Goal: Transaction & Acquisition: Purchase product/service

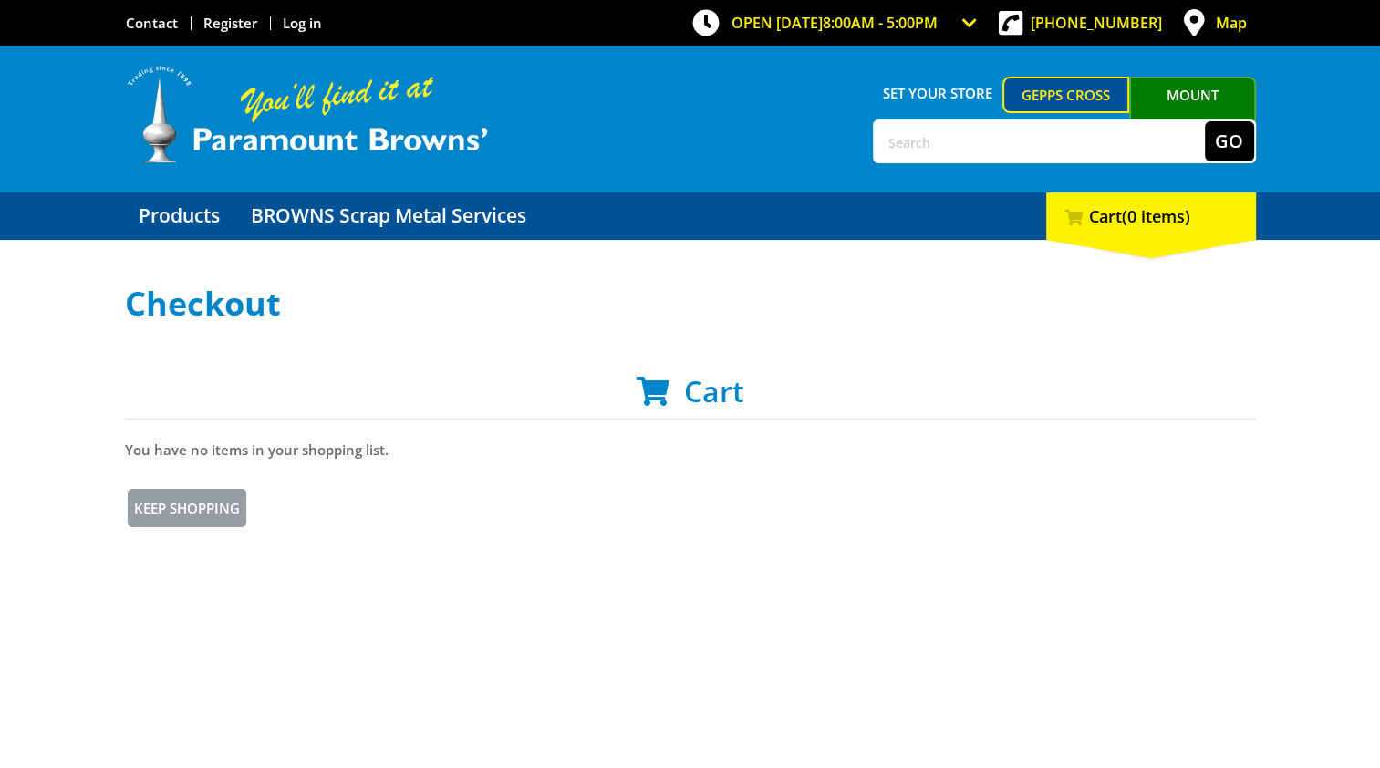
click at [1130, 192] on div "Set your store Gepps Cross [GEOGRAPHIC_DATA][PERSON_NAME] Go Menu" at bounding box center [690, 119] width 1131 height 147
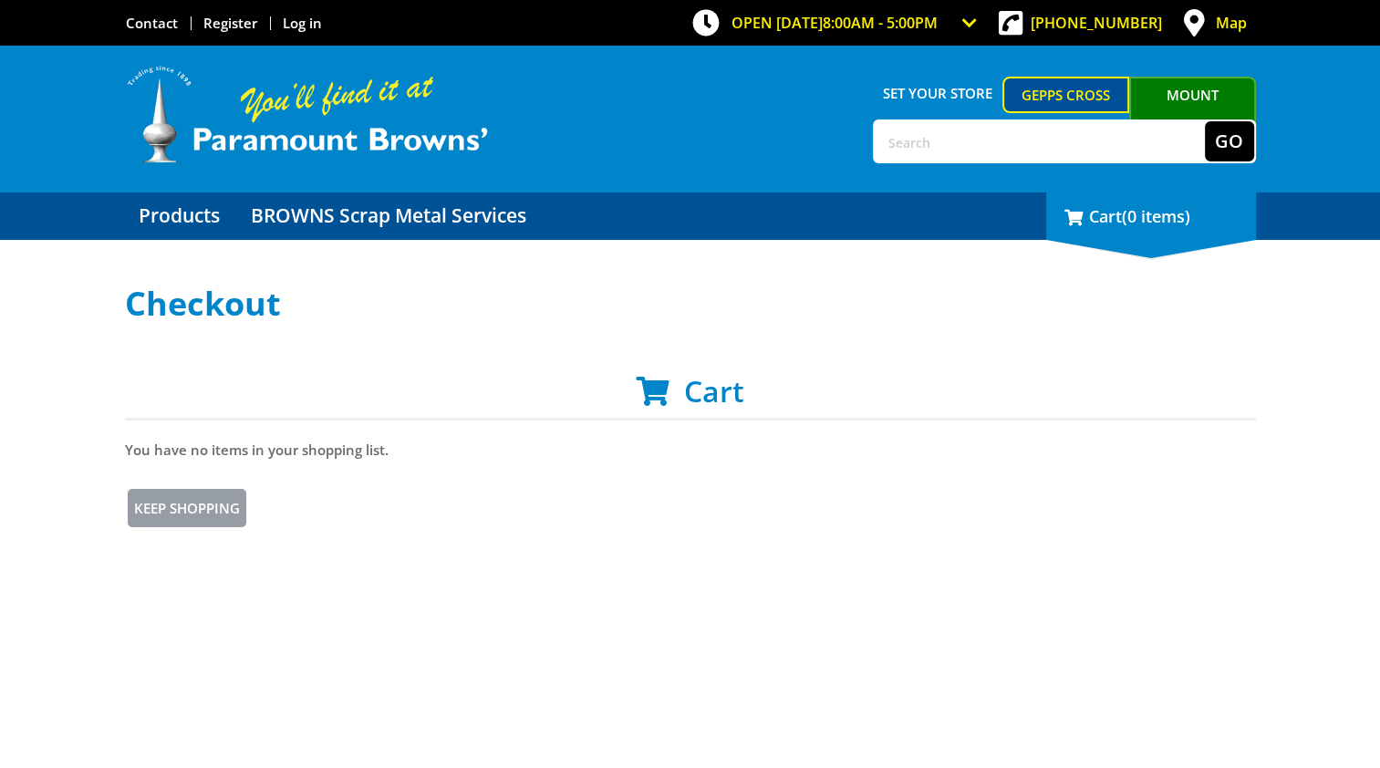
click at [1131, 195] on div "0 Cart (0 items)" at bounding box center [1151, 215] width 210 height 47
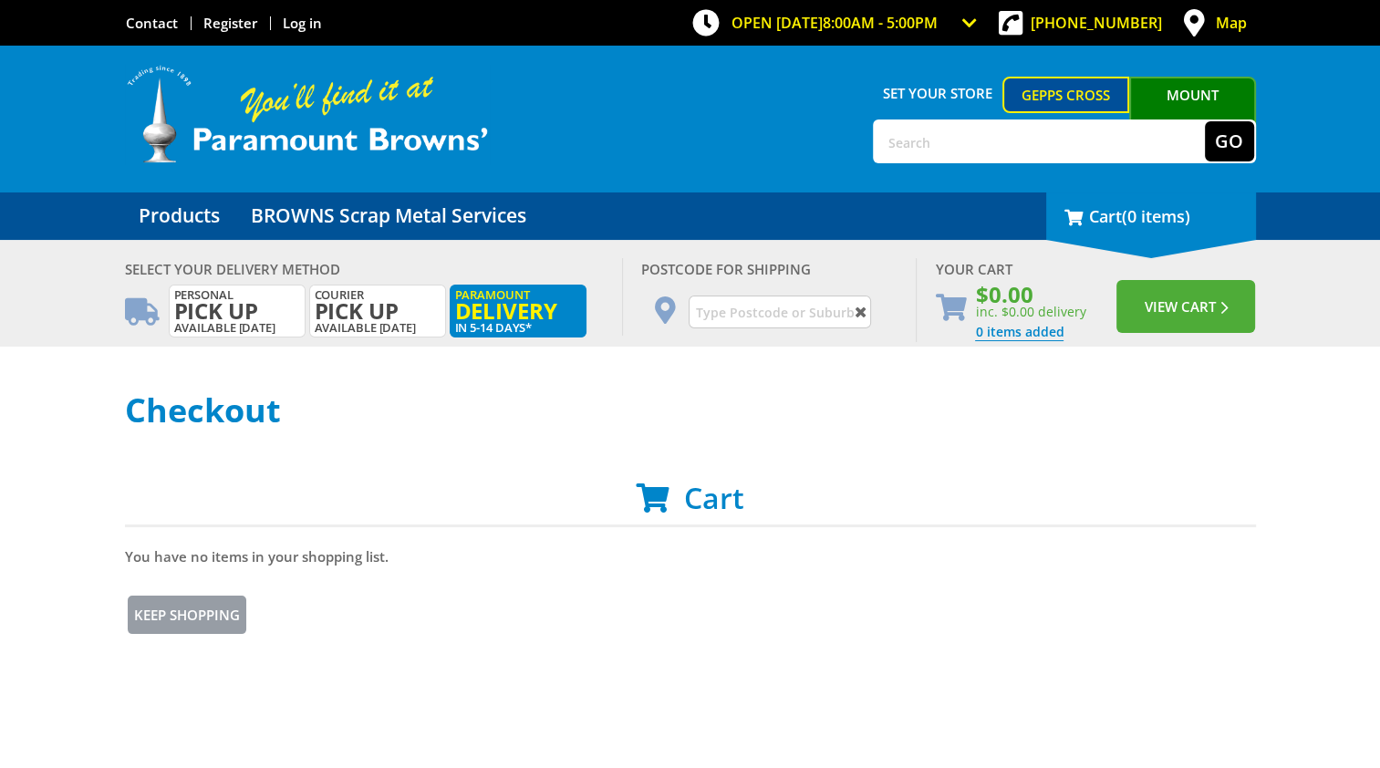
click at [1131, 195] on div "0 Cart (0 items)" at bounding box center [1151, 215] width 210 height 47
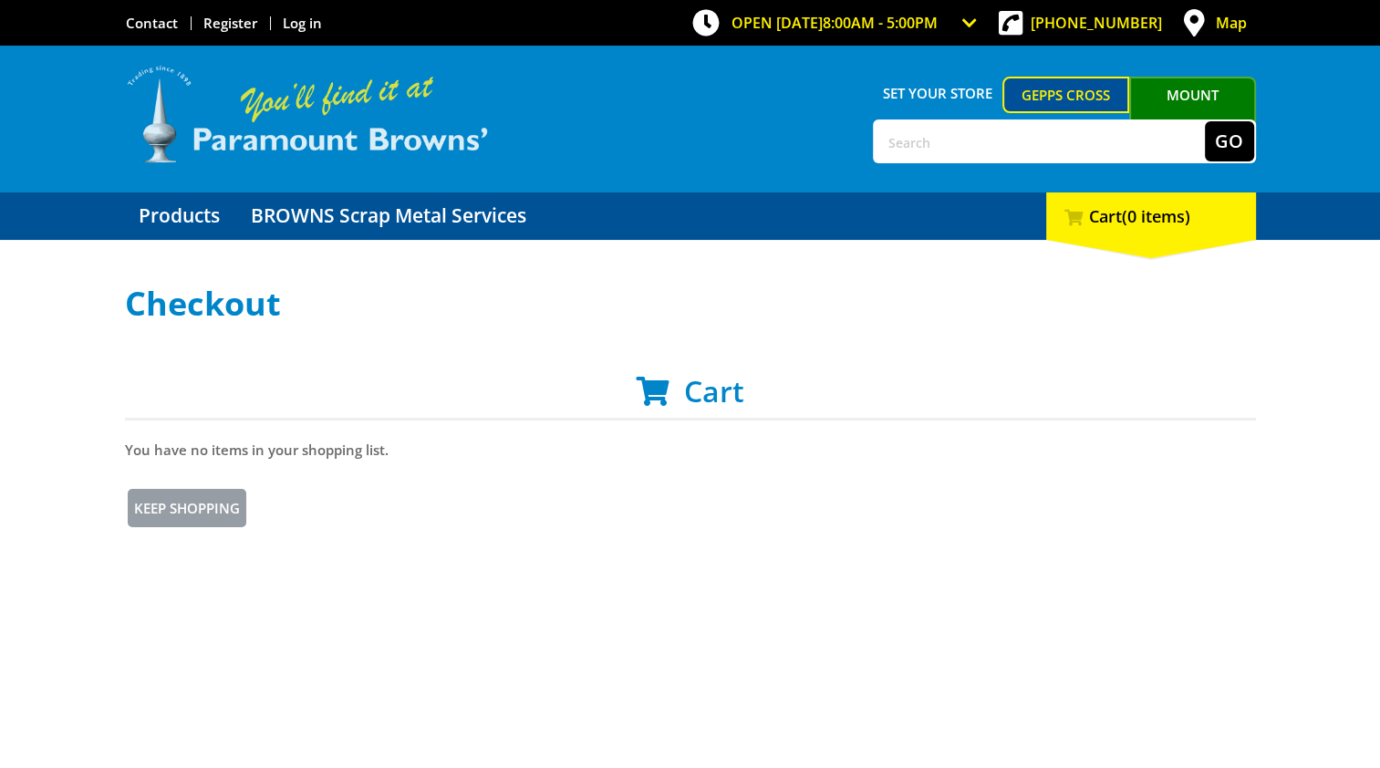
click at [321, 92] on img at bounding box center [307, 114] width 365 height 101
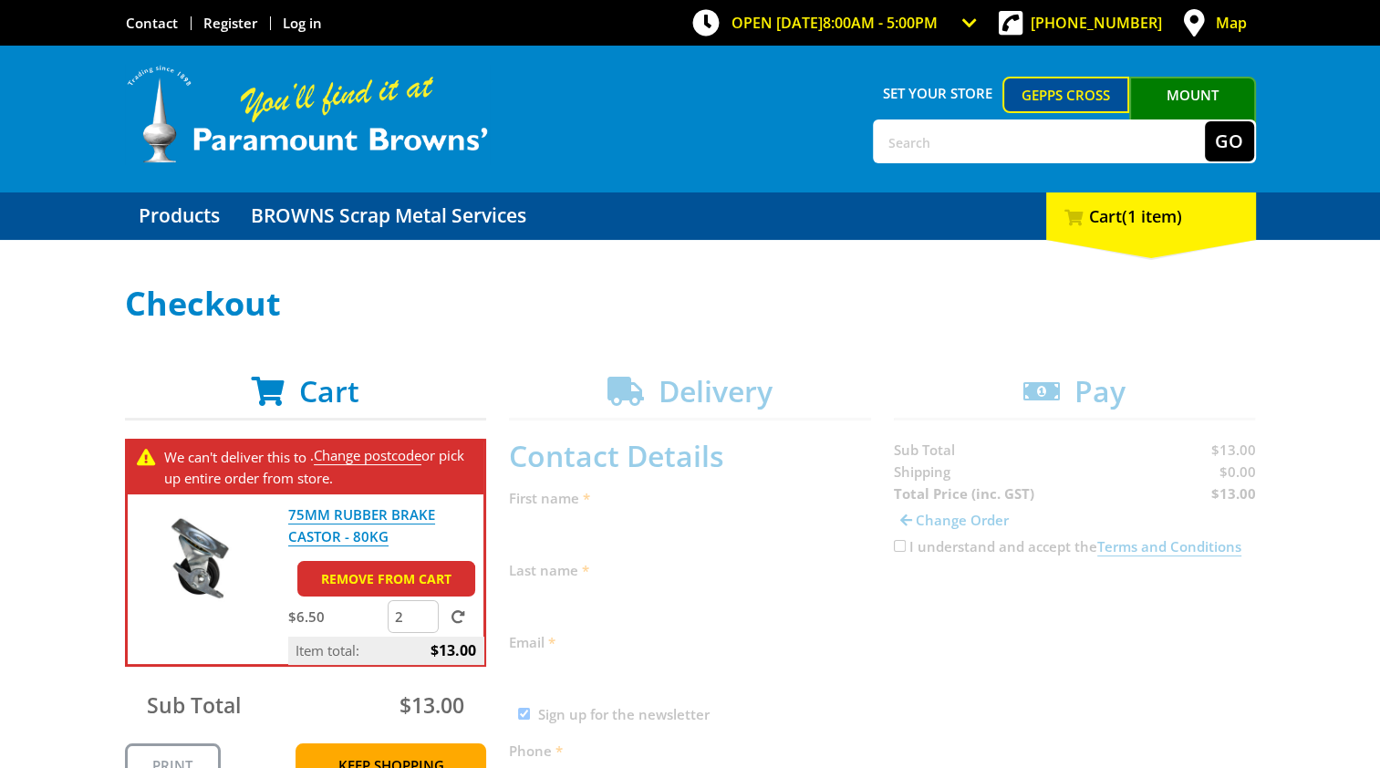
click at [408, 617] on input "2" at bounding box center [413, 616] width 51 height 33
type input "72"
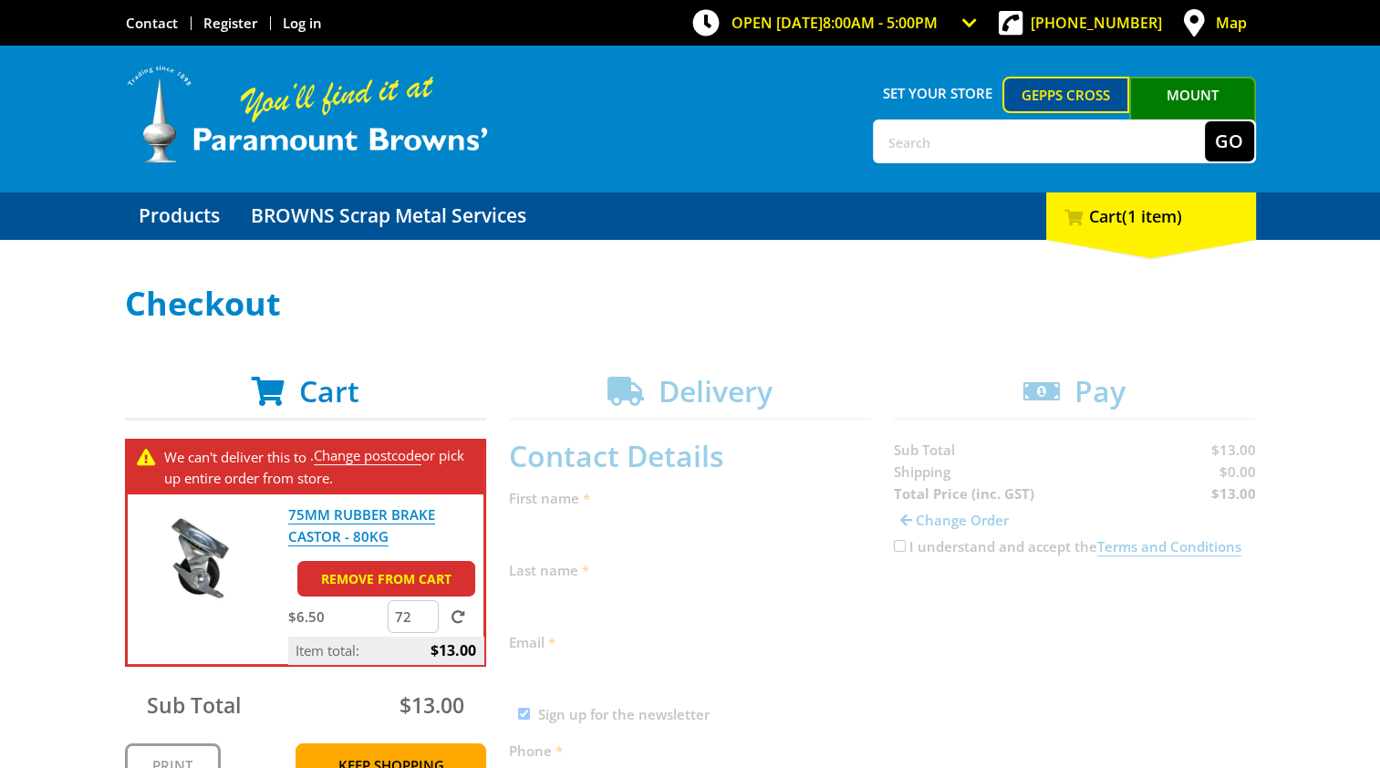
click at [455, 623] on label at bounding box center [453, 616] width 23 height 18
click at [0, 0] on input "submit" at bounding box center [0, 0] width 0 height 0
click at [394, 461] on link "Change postcode" at bounding box center [368, 455] width 108 height 19
click at [392, 447] on link "Change postcode" at bounding box center [368, 455] width 108 height 19
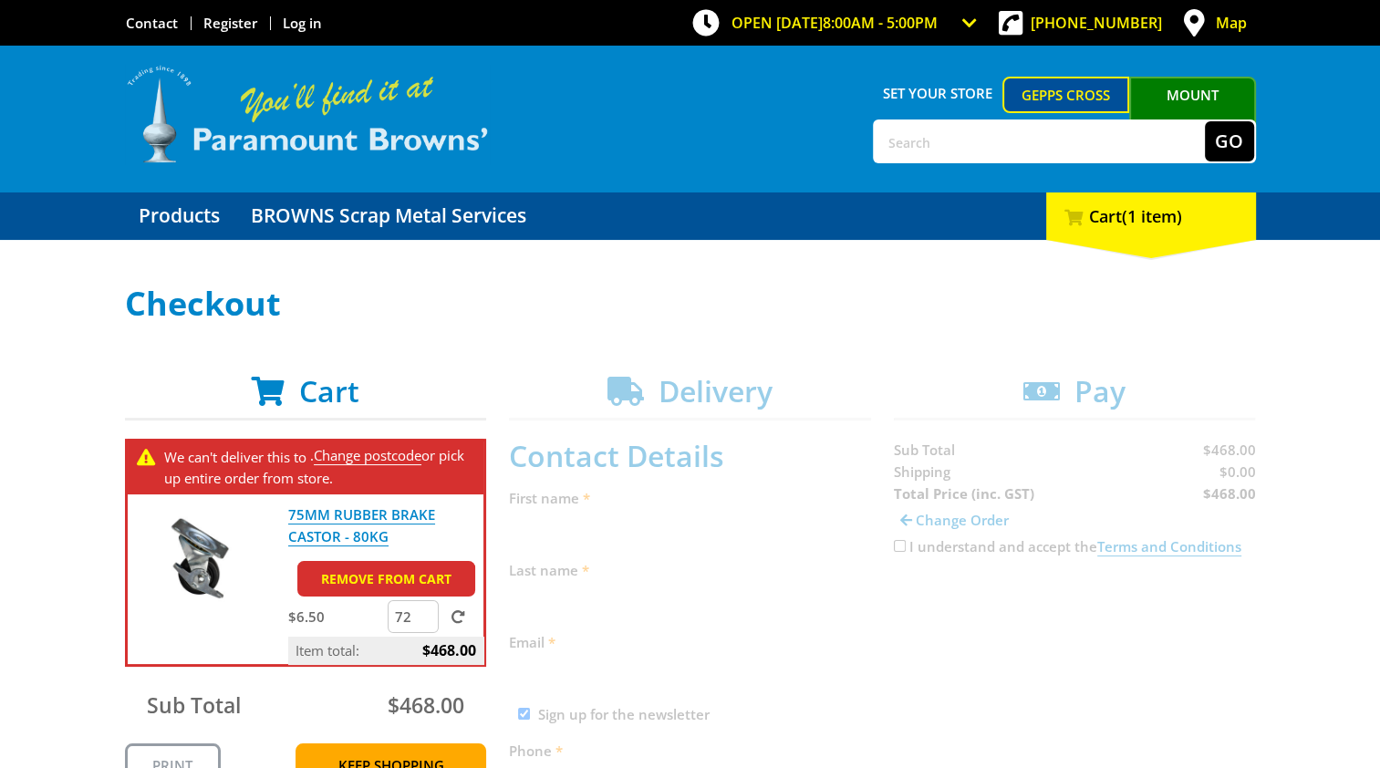
click at [281, 105] on img at bounding box center [307, 114] width 365 height 101
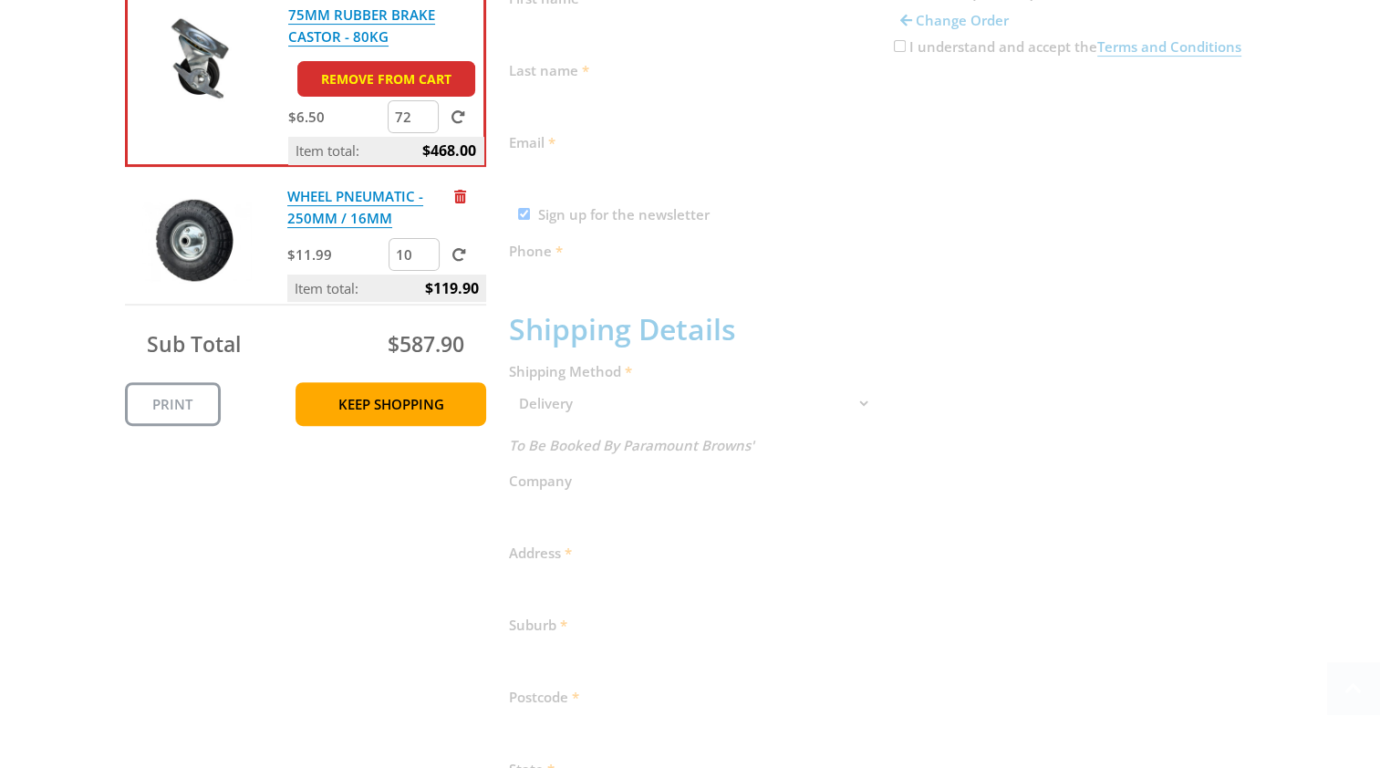
scroll to position [503, 0]
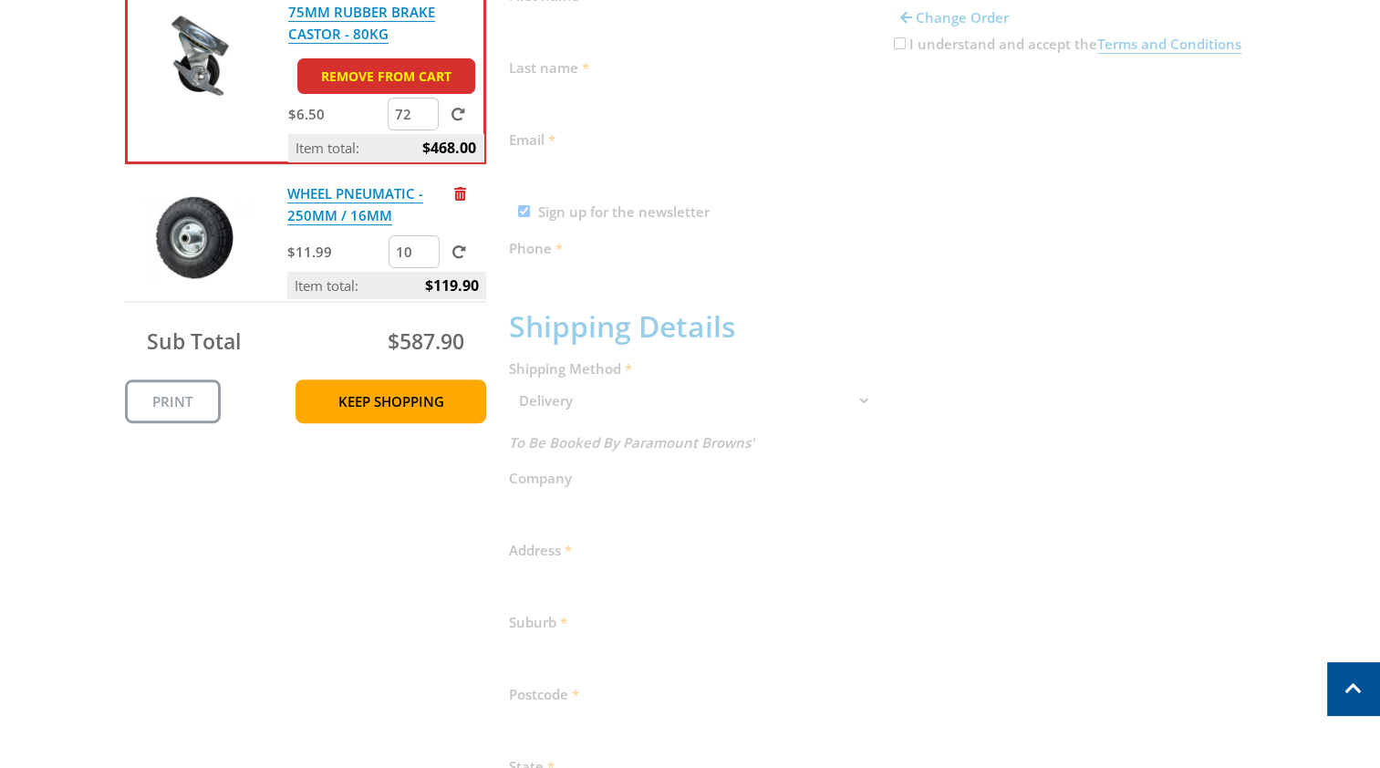
click at [412, 248] on input "10" at bounding box center [414, 251] width 51 height 33
type input "14"
click at [85, 312] on div "Select your Delivery Method Personal Pick up Available in 5 days Courier Pick u…" at bounding box center [690, 400] width 1380 height 1235
click at [463, 249] on span at bounding box center [459, 252] width 14 height 14
click at [0, 0] on input "submit" at bounding box center [0, 0] width 0 height 0
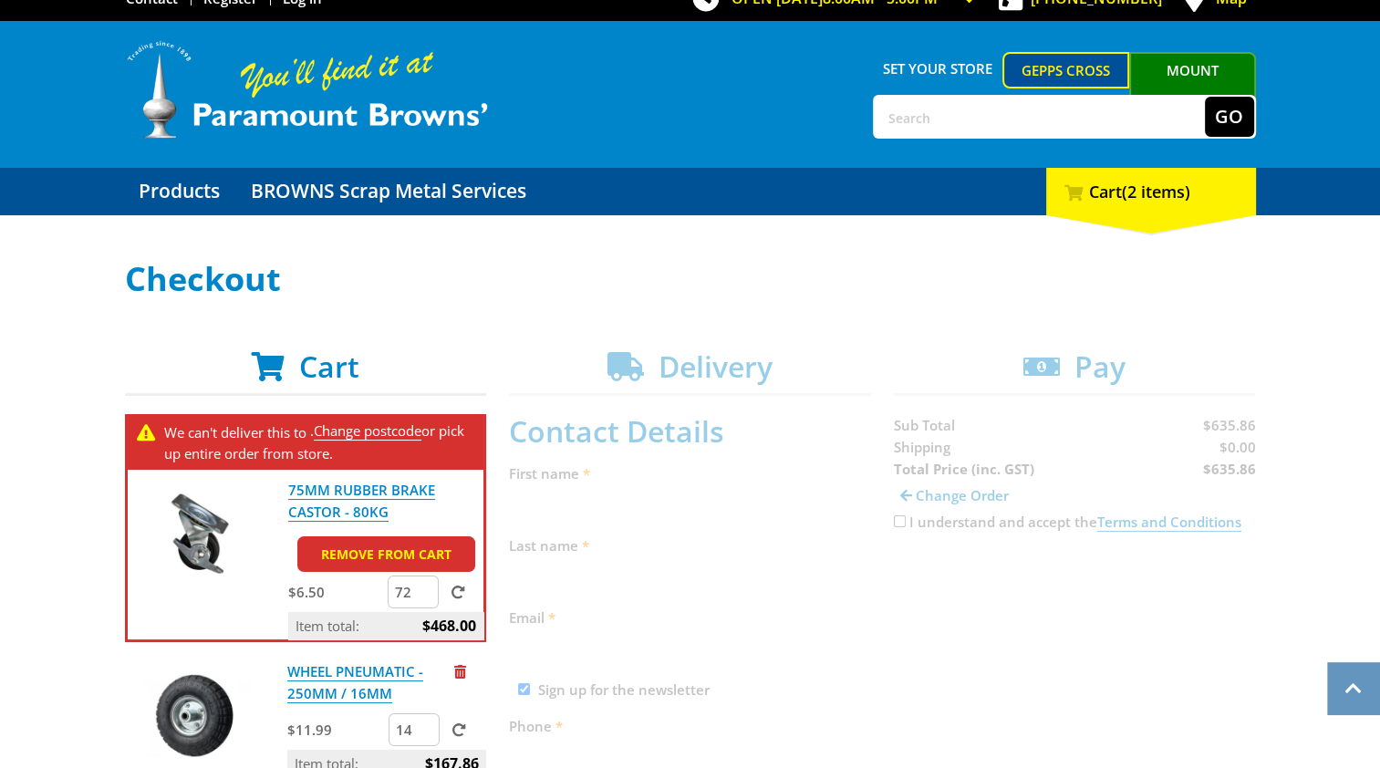
scroll to position [0, 0]
